Goal: Ask a question

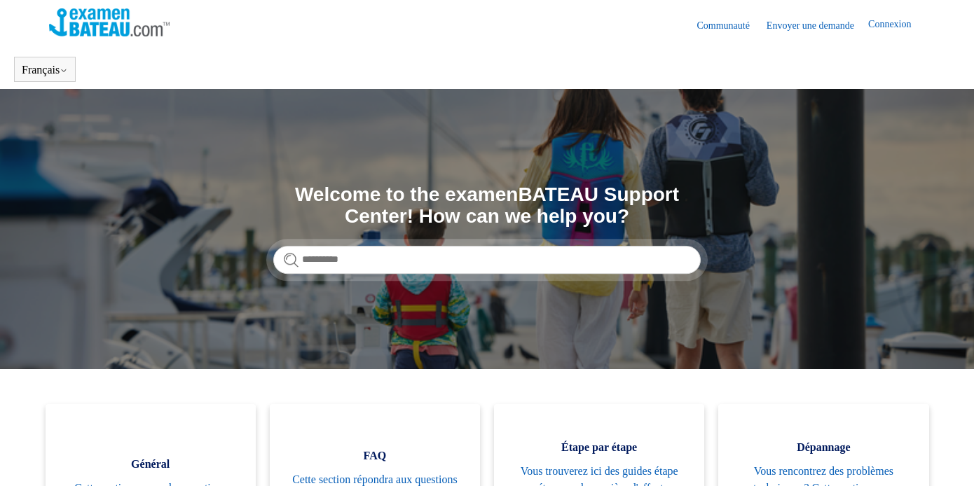
click at [799, 27] on link "Envoyer une demande" at bounding box center [817, 25] width 102 height 15
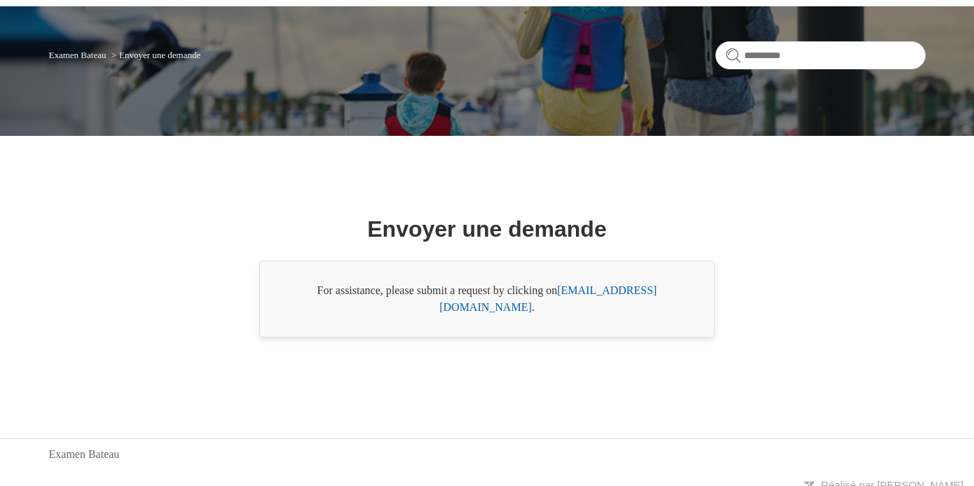
scroll to position [93, 0]
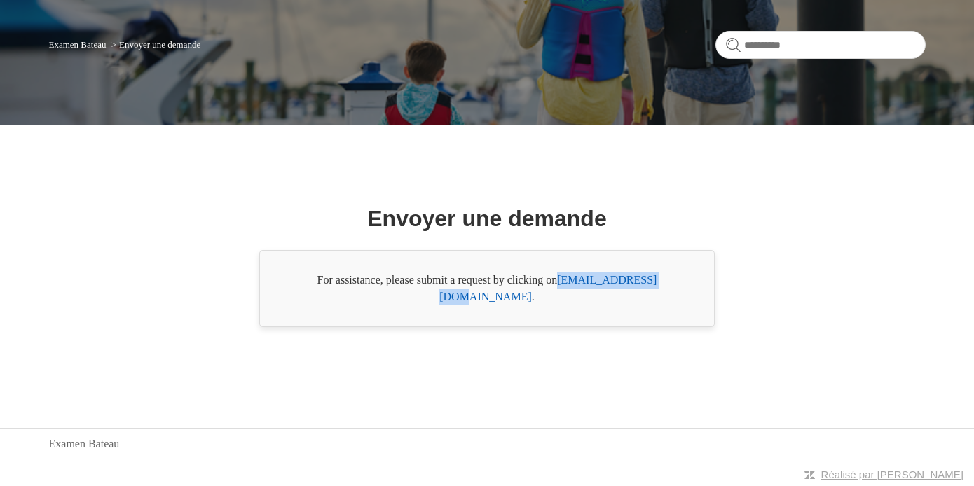
drag, startPoint x: 561, startPoint y: 290, endPoint x: 673, endPoint y: 295, distance: 112.2
click at [673, 295] on div "For assistance, please submit a request by clicking on [EMAIL_ADDRESS][DOMAIN_N…" at bounding box center [486, 288] width 455 height 77
copy link "[EMAIL_ADDRESS][DOMAIN_NAME]"
